Goal: Task Accomplishment & Management: Use online tool/utility

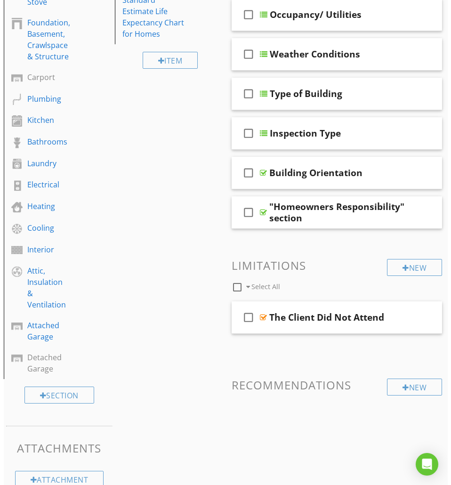
scroll to position [258, 0]
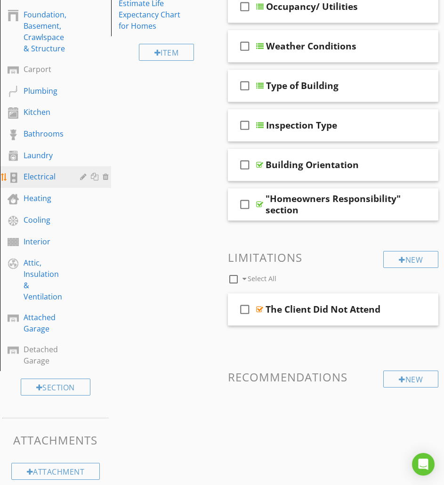
click at [83, 176] on div at bounding box center [84, 177] width 9 height 8
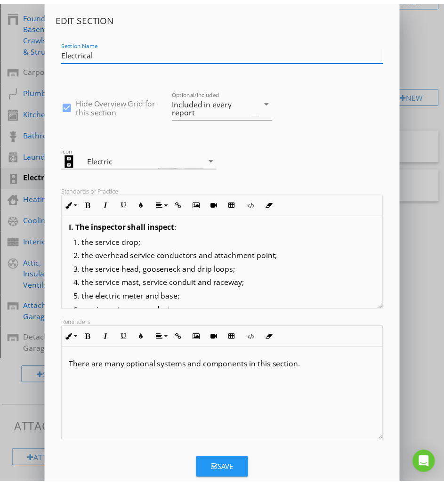
scroll to position [0, 0]
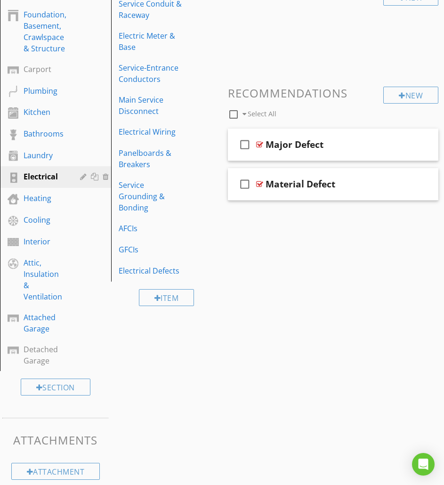
click at [31, 176] on div at bounding box center [222, 242] width 444 height 485
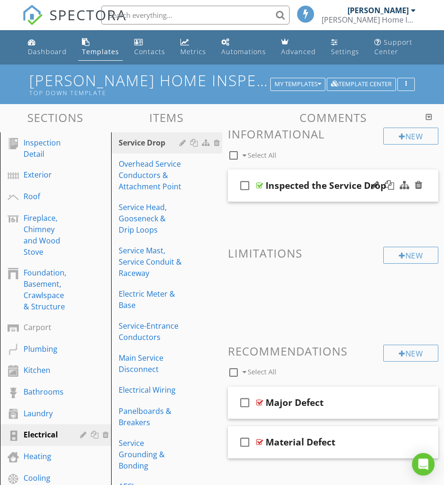
click at [259, 186] on div at bounding box center [259, 186] width 7 height 8
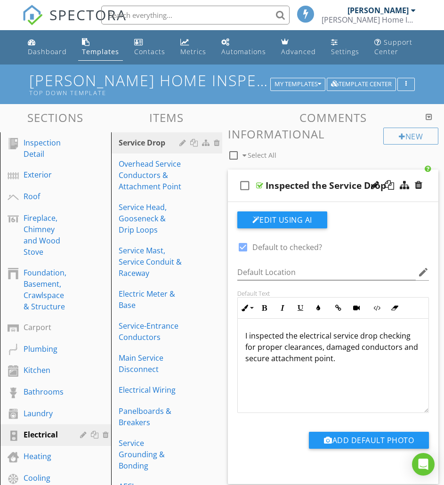
click at [349, 359] on p "I inspected the electrical service drop checking for proper clearances, damaged…" at bounding box center [333, 347] width 176 height 34
